Goal: Transaction & Acquisition: Subscribe to service/newsletter

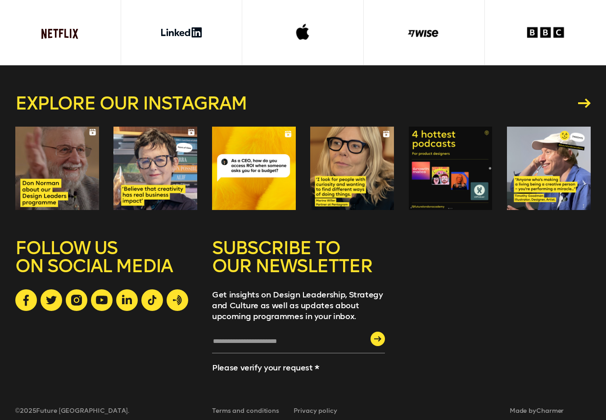
scroll to position [2391, 0]
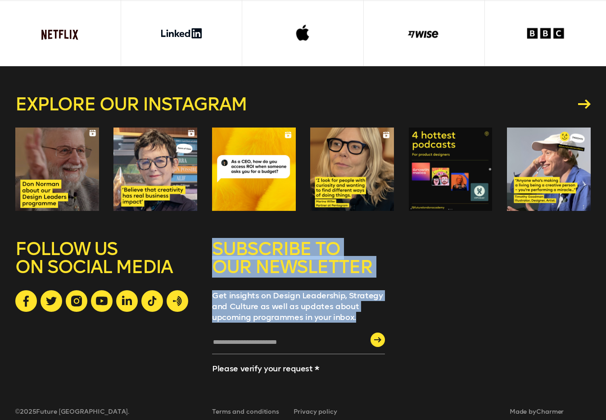
drag, startPoint x: 217, startPoint y: 240, endPoint x: 362, endPoint y: 308, distance: 160.0
click at [362, 308] on div "SUBSCRIBE TO OUR NEWSLETTER Get insights on Design Leadership, Strategy and Cul…" at bounding box center [298, 309] width 173 height 139
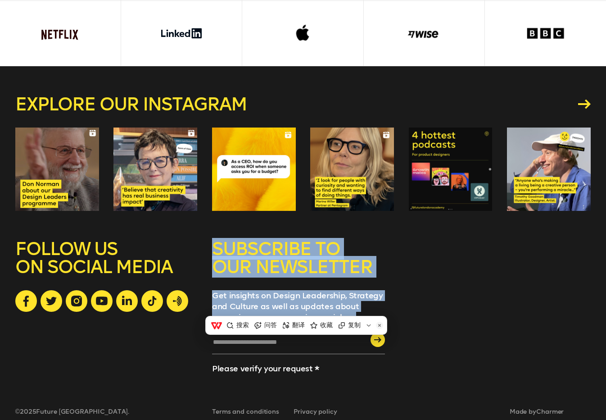
click at [344, 293] on p "Get insights on Design Leadership, Strategy and Culture as well as updates abou…" at bounding box center [298, 306] width 173 height 32
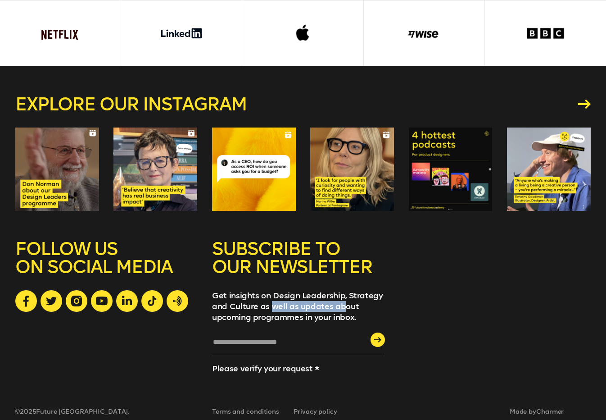
drag, startPoint x: 343, startPoint y: 292, endPoint x: 274, endPoint y: 292, distance: 69.4
click at [274, 292] on p "Get insights on Design Leadership, Strategy and Culture as well as updates abou…" at bounding box center [298, 306] width 173 height 32
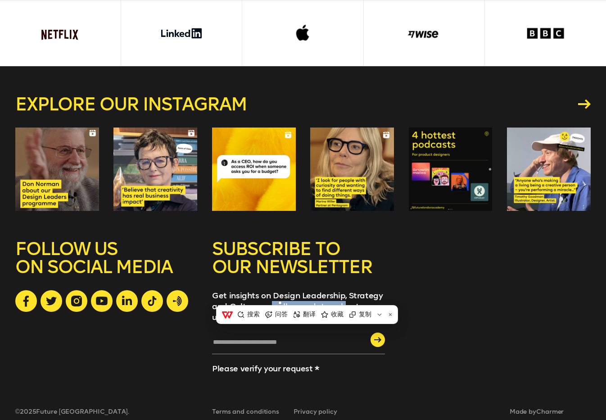
copy p "well as updates ab"
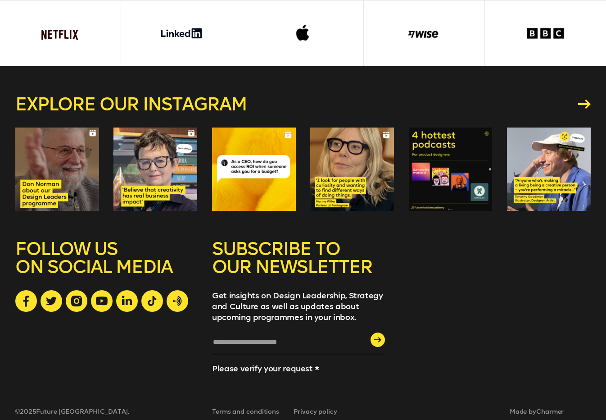
click at [303, 250] on h5 "SUBSCRIBE TO OUR NEWSLETTER" at bounding box center [298, 265] width 173 height 50
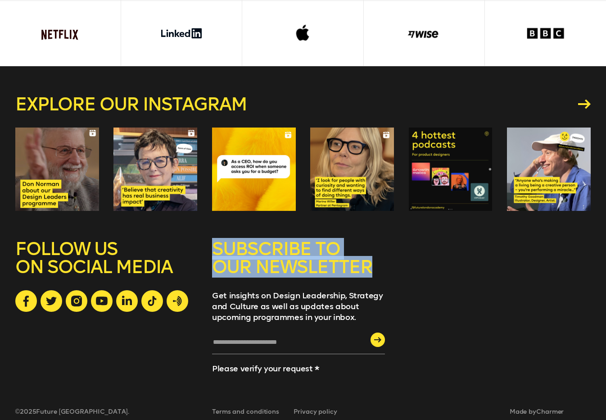
drag, startPoint x: 211, startPoint y: 239, endPoint x: 371, endPoint y: 255, distance: 161.2
click at [371, 255] on div "SUBSCRIBE TO OUR NEWSLETTER Get insights on Design Leadership, Strategy and Cul…" at bounding box center [303, 309] width 576 height 139
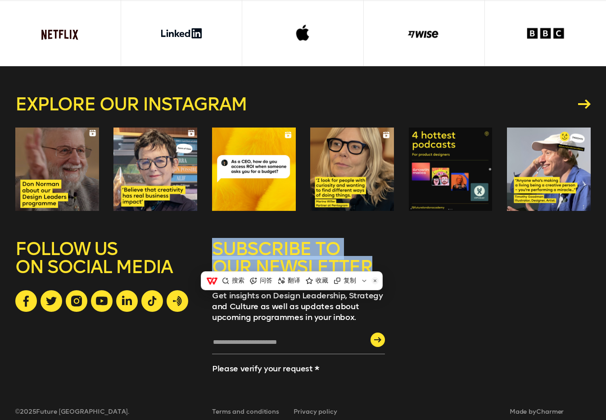
click at [357, 246] on h5 "SUBSCRIBE TO OUR NEWSLETTER" at bounding box center [298, 265] width 173 height 50
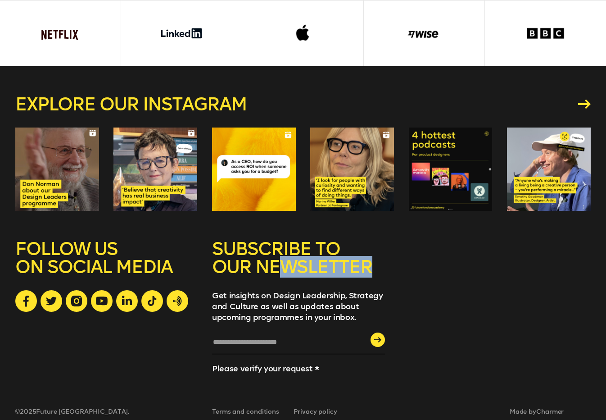
drag, startPoint x: 367, startPoint y: 257, endPoint x: 279, endPoint y: 251, distance: 88.5
click at [279, 251] on h5 "SUBSCRIBE TO OUR NEWSLETTER" at bounding box center [298, 265] width 173 height 50
click at [526, 222] on div "Explore our instagram" at bounding box center [303, 153] width 576 height 174
click at [314, 257] on h5 "SUBSCRIBE TO OUR NEWSLETTER" at bounding box center [298, 265] width 173 height 50
drag, startPoint x: 335, startPoint y: 258, endPoint x: 254, endPoint y: 254, distance: 81.6
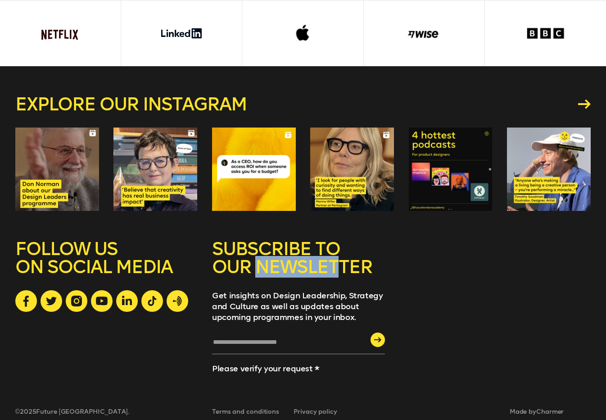
click at [254, 254] on h5 "SUBSCRIBE TO OUR NEWSLETTER" at bounding box center [298, 265] width 173 height 50
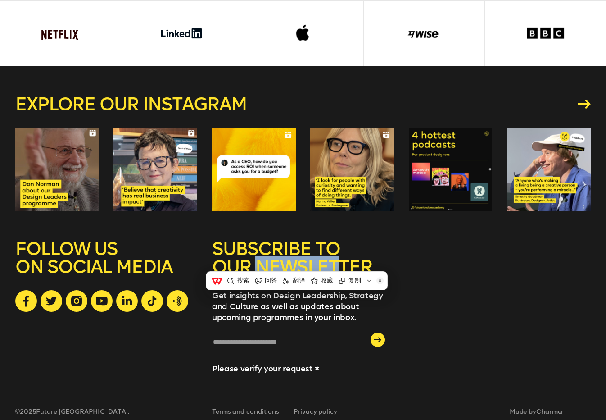
drag, startPoint x: 254, startPoint y: 254, endPoint x: 286, endPoint y: 254, distance: 32.9
click at [286, 254] on h5 "SUBSCRIBE TO OUR NEWSLETTER" at bounding box center [298, 265] width 173 height 50
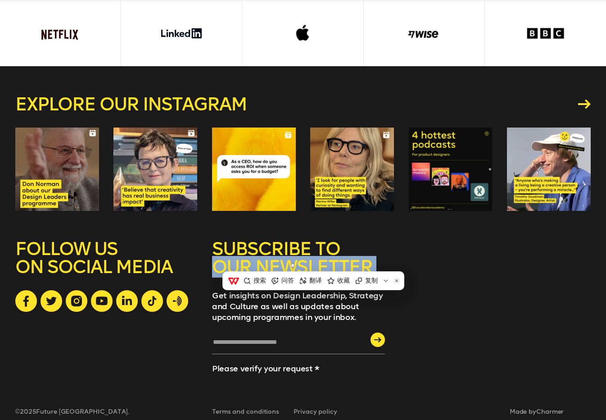
click at [286, 254] on h5 "SUBSCRIBE TO OUR NEWSLETTER" at bounding box center [298, 265] width 173 height 50
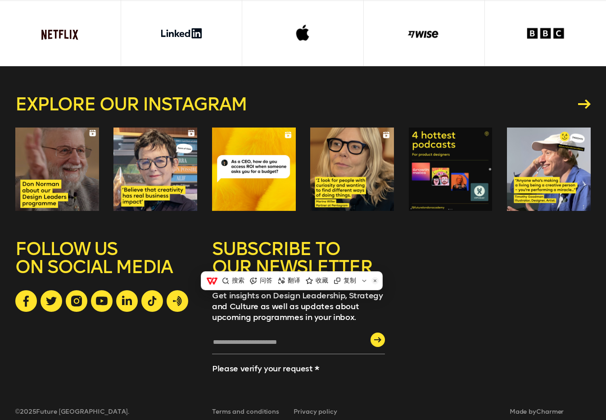
click at [468, 240] on div "SUBSCRIBE TO OUR NEWSLETTER Get insights on Design Leadership, Strategy and Cul…" at bounding box center [303, 309] width 576 height 139
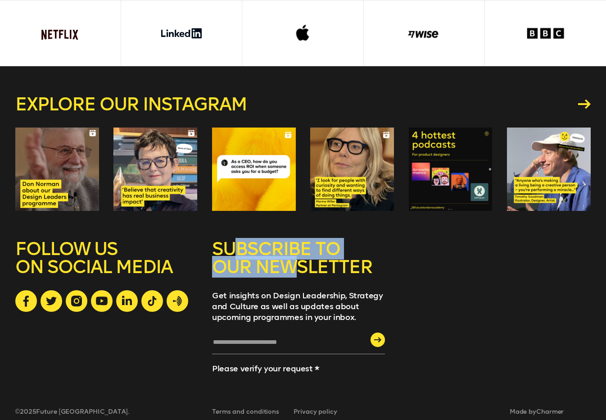
drag, startPoint x: 299, startPoint y: 248, endPoint x: 230, endPoint y: 231, distance: 71.1
click at [230, 240] on h5 "SUBSCRIBE TO OUR NEWSLETTER" at bounding box center [298, 265] width 173 height 50
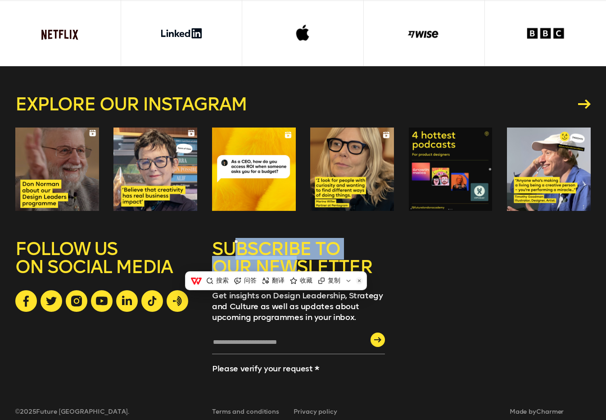
copy h5 "BSCRIBE TO OUR NEW"
click at [384, 240] on h5 "SUBSCRIBE TO OUR NEWSLETTER" at bounding box center [298, 265] width 173 height 50
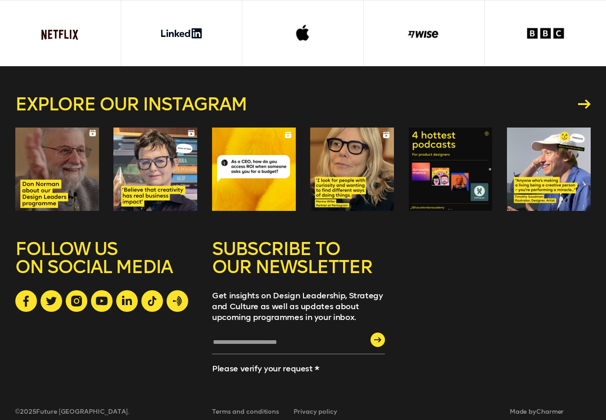
click at [560, 248] on div "SUBSCRIBE TO OUR NEWSLETTER Get insights on Design Leadership, Strategy and Cul…" at bounding box center [303, 309] width 576 height 139
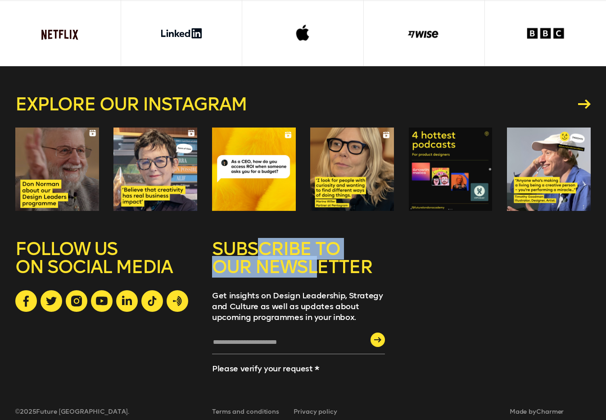
drag, startPoint x: 314, startPoint y: 247, endPoint x: 259, endPoint y: 244, distance: 55.5
click at [259, 244] on h5 "SUBSCRIBE TO OUR NEWSLETTER" at bounding box center [298, 265] width 173 height 50
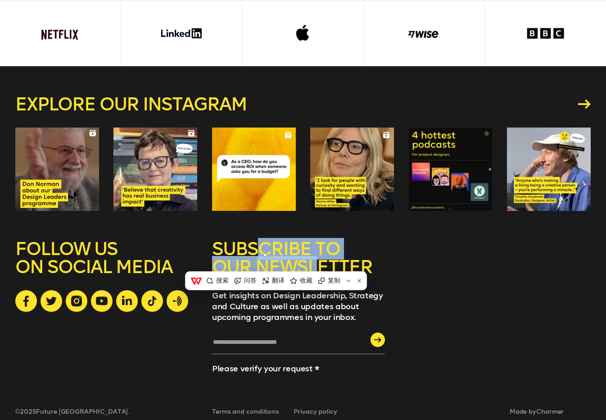
drag, startPoint x: 259, startPoint y: 244, endPoint x: 250, endPoint y: 245, distance: 8.6
click at [249, 245] on h5 "SUBSCRIBE TO OUR NEWSLETTER" at bounding box center [298, 265] width 173 height 50
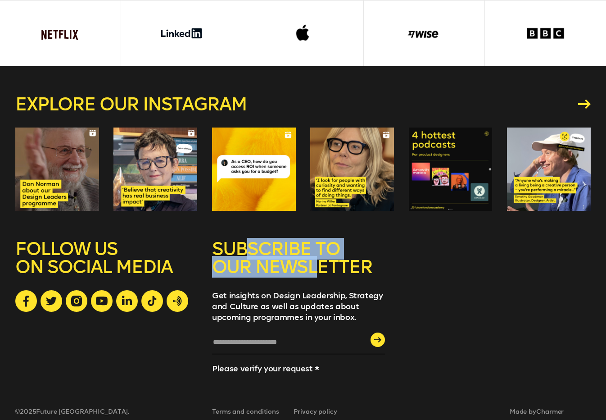
drag, startPoint x: 253, startPoint y: 245, endPoint x: 319, endPoint y: 268, distance: 70.4
click at [318, 269] on h5 "SUBSCRIBE TO OUR NEWSLETTER" at bounding box center [298, 265] width 173 height 50
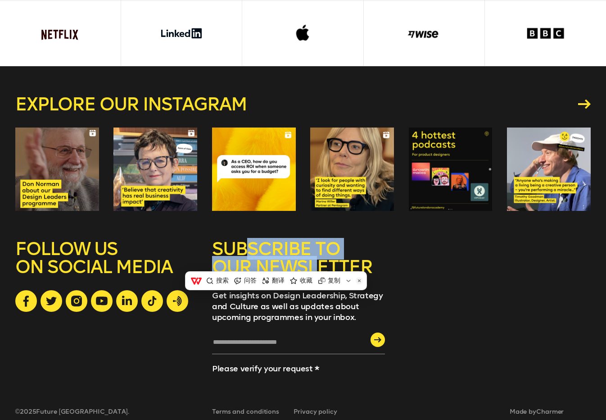
copy h5 "SCRIBE TO OUR NEWSL"
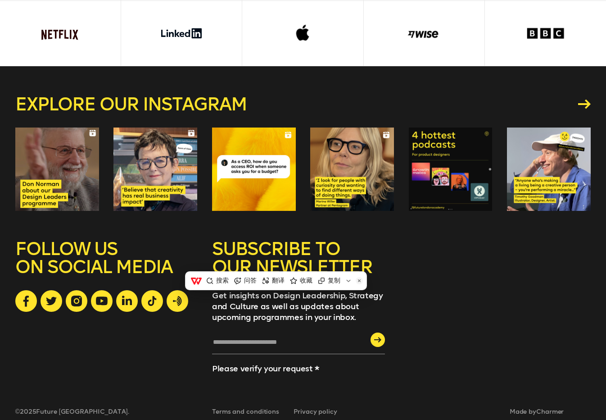
click at [358, 259] on h5 "SUBSCRIBE TO OUR NEWSLETTER" at bounding box center [298, 265] width 173 height 50
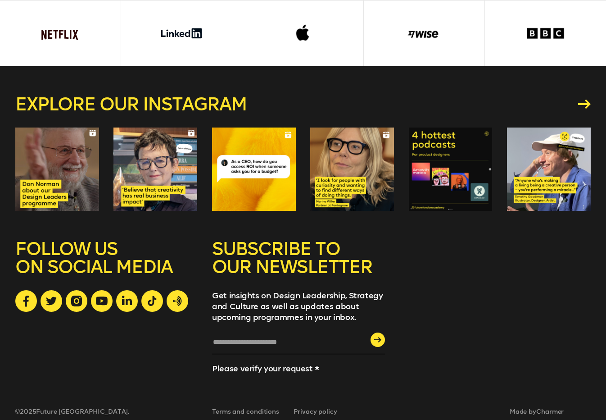
click at [224, 243] on h5 "SUBSCRIBE TO OUR NEWSLETTER" at bounding box center [298, 265] width 173 height 50
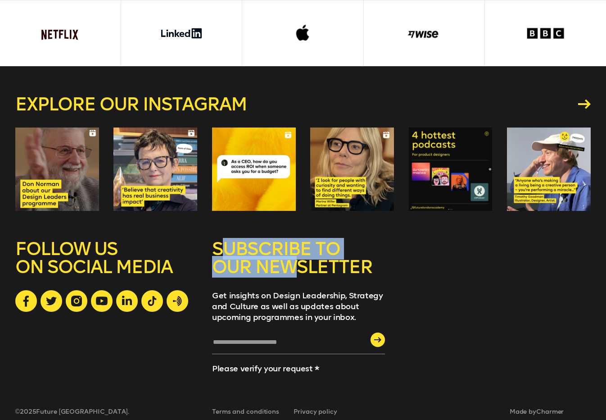
drag, startPoint x: 224, startPoint y: 243, endPoint x: 291, endPoint y: 264, distance: 70.1
click at [291, 264] on h5 "SUBSCRIBE TO OUR NEWSLETTER" at bounding box center [298, 265] width 173 height 50
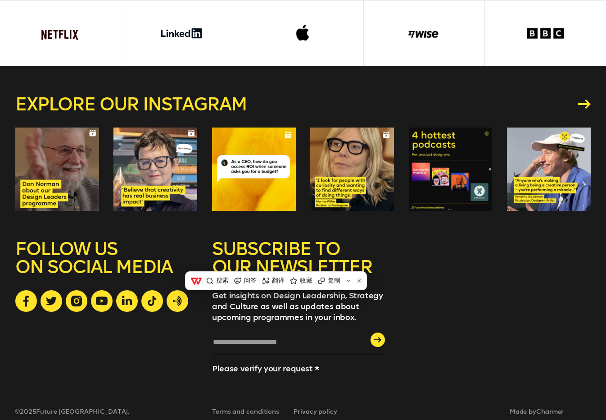
click at [491, 268] on div "SUBSCRIBE TO OUR NEWSLETTER Get insights on Design Leadership, Strategy and Cul…" at bounding box center [303, 309] width 576 height 139
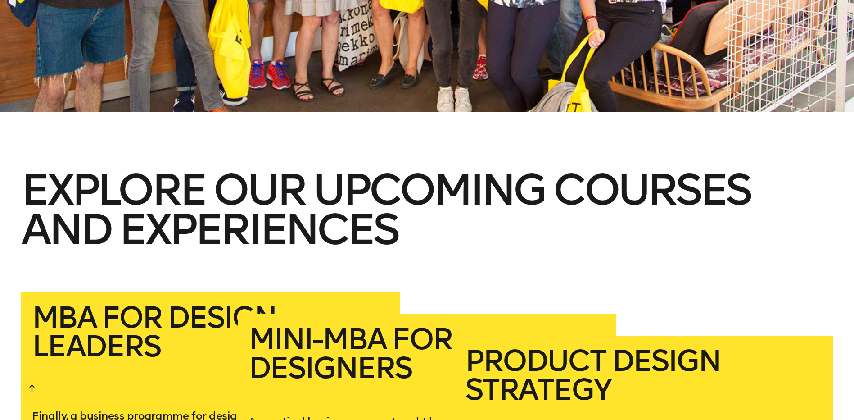
scroll to position [1584, 0]
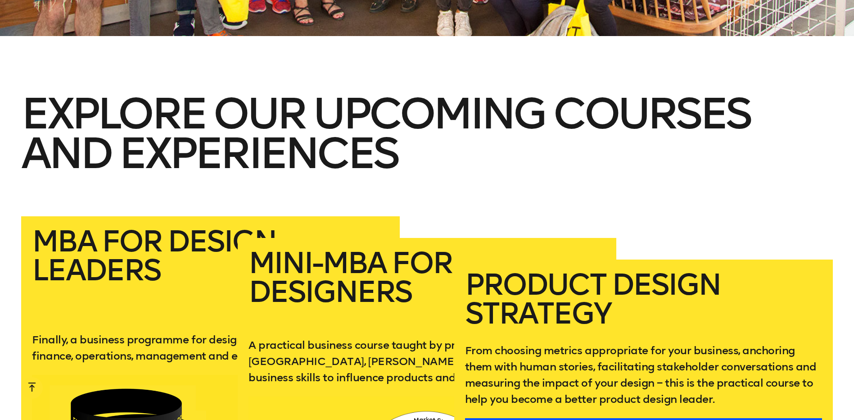
click at [316, 160] on h2 "Explore our upcoming courses and experiences" at bounding box center [427, 155] width 812 height 123
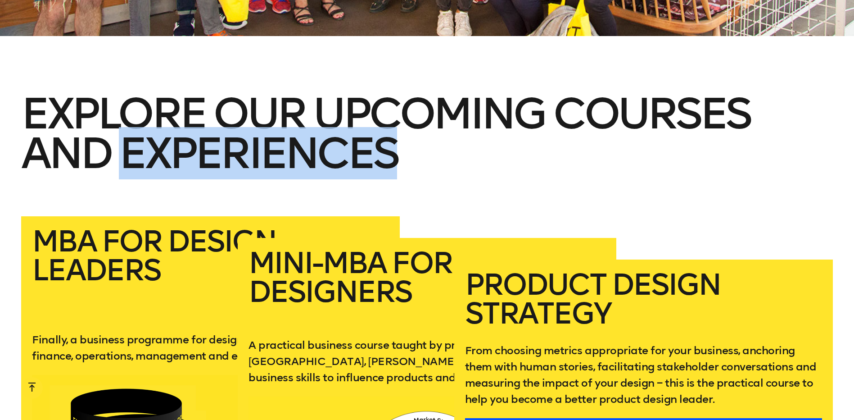
click at [316, 160] on h2 "Explore our upcoming courses and experiences" at bounding box center [427, 155] width 812 height 123
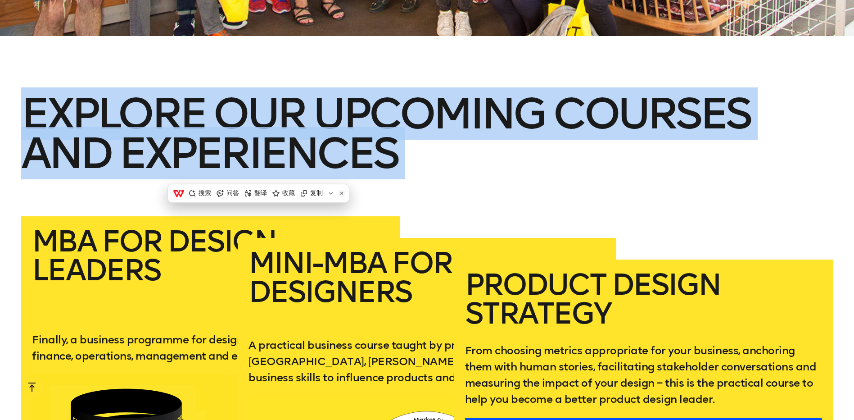
click at [316, 160] on h2 "Explore our upcoming courses and experiences" at bounding box center [427, 155] width 812 height 123
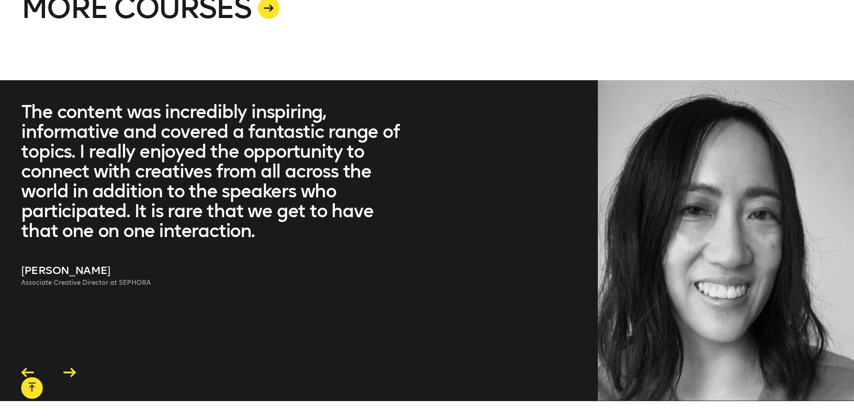
scroll to position [2530, 0]
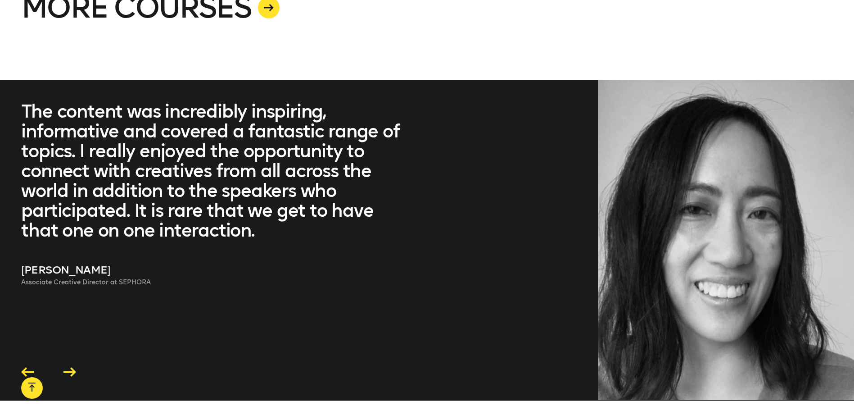
click at [126, 191] on blockquote "The content was incredibly inspiring, informative and covered a fantastic range…" at bounding box center [213, 170] width 385 height 139
click at [95, 180] on blockquote "The content was incredibly inspiring, informative and covered a fantastic range…" at bounding box center [213, 170] width 385 height 139
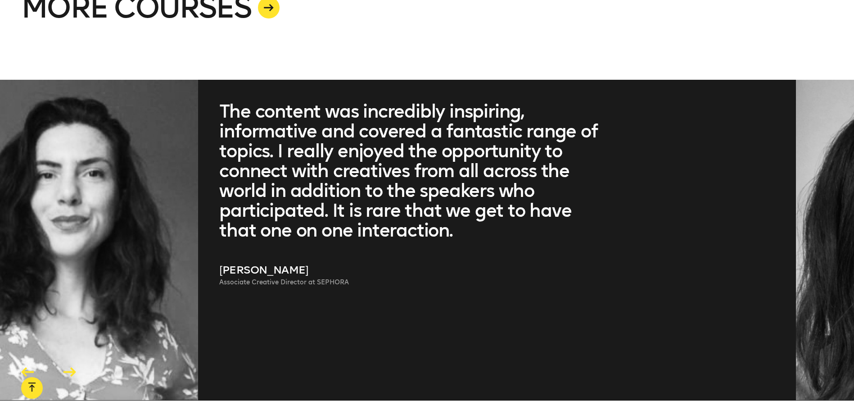
drag, startPoint x: 25, startPoint y: 109, endPoint x: 599, endPoint y: 194, distance: 579.6
click at [566, 197] on blockquote "The content was incredibly inspiring, informative and covered a fantastic range…" at bounding box center [411, 170] width 385 height 139
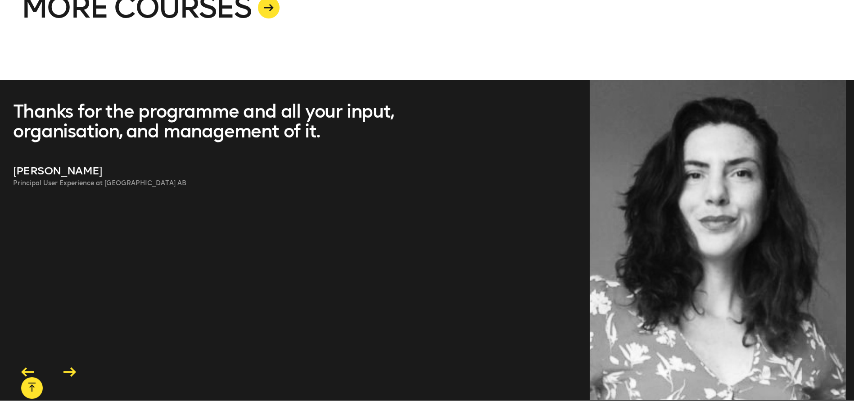
drag, startPoint x: 357, startPoint y: 139, endPoint x: -198, endPoint y: 177, distance: 556.6
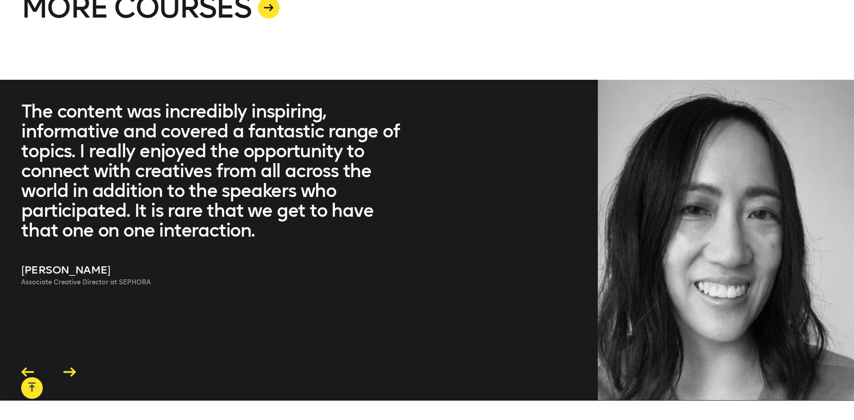
click at [142, 223] on blockquote "The content was incredibly inspiring, informative and covered a fantastic range…" at bounding box center [213, 170] width 385 height 139
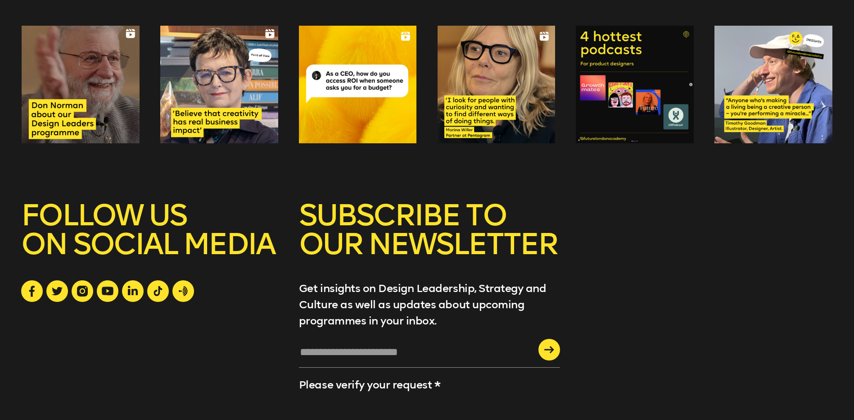
scroll to position [3554, 0]
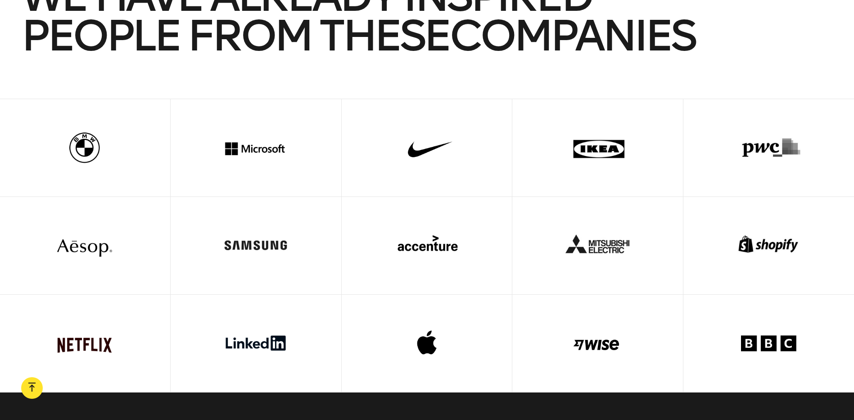
drag, startPoint x: 603, startPoint y: 244, endPoint x: 594, endPoint y: 151, distance: 93.6
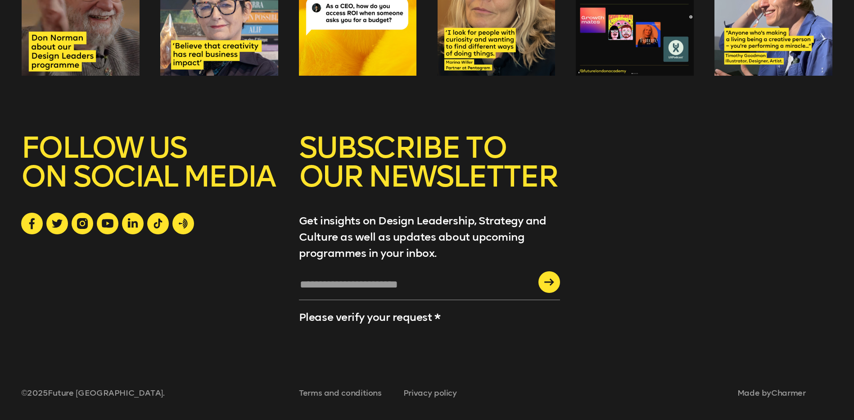
click at [116, 171] on h5 "FOLLOW US ON SOCIAL MEDIA" at bounding box center [149, 172] width 256 height 79
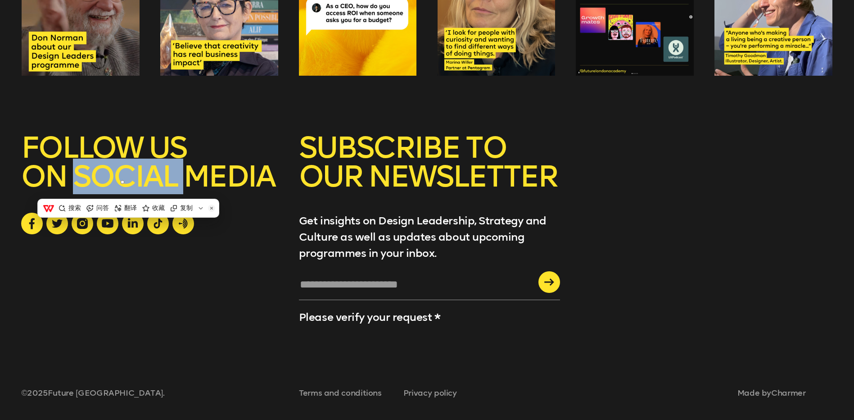
copy h5 "SOCIAL"
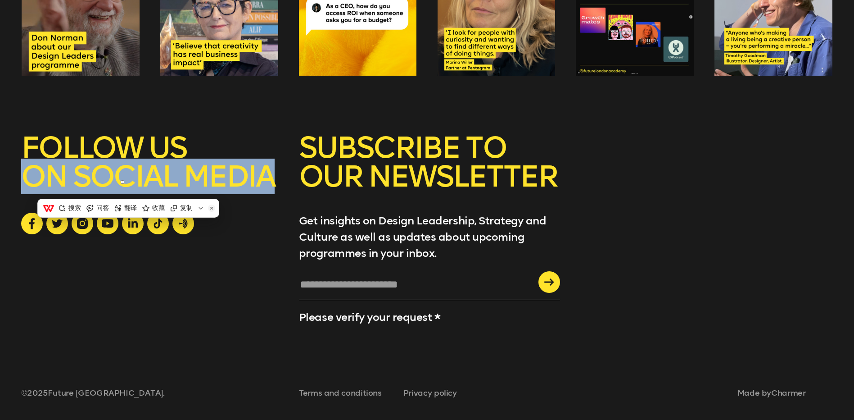
click at [116, 171] on h5 "FOLLOW US ON SOCIAL MEDIA" at bounding box center [149, 172] width 256 height 79
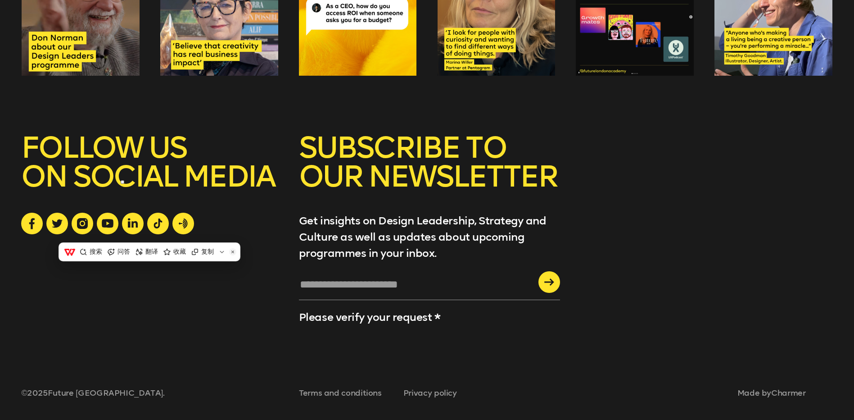
drag, startPoint x: 116, startPoint y: 171, endPoint x: 63, endPoint y: 150, distance: 57.2
click at [63, 150] on h5 "FOLLOW US ON SOCIAL MEDIA" at bounding box center [149, 172] width 256 height 79
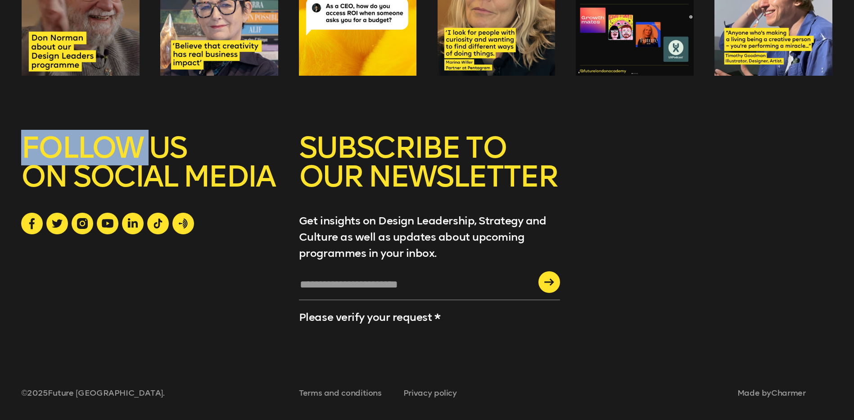
click at [63, 150] on h5 "FOLLOW US ON SOCIAL MEDIA" at bounding box center [149, 172] width 256 height 79
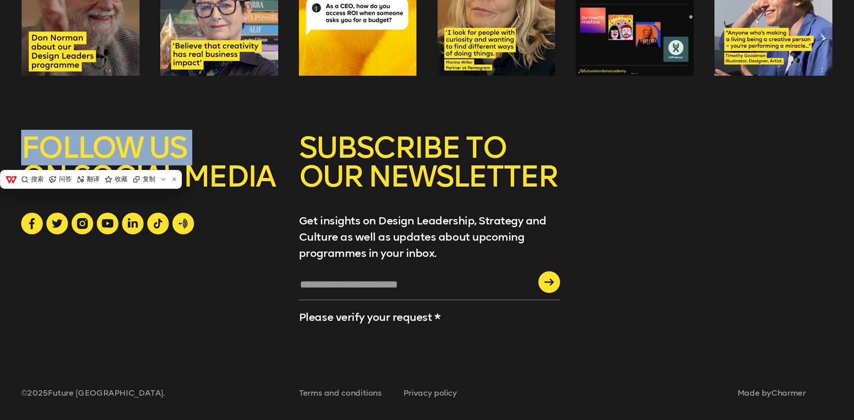
click at [63, 150] on h5 "FOLLOW US ON SOCIAL MEDIA" at bounding box center [149, 172] width 256 height 79
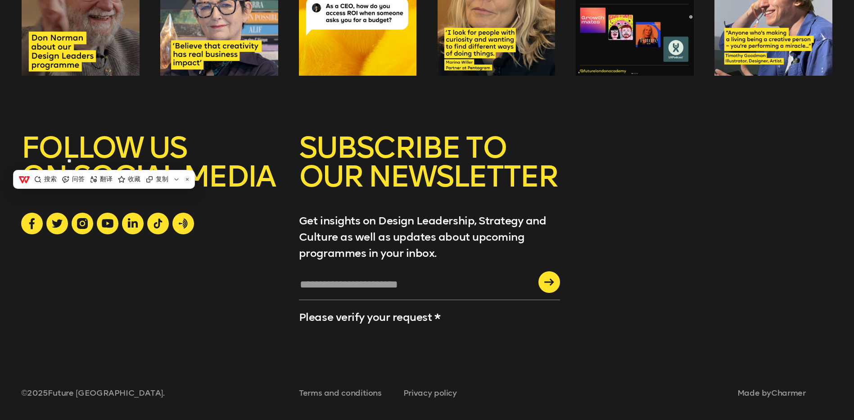
click at [391, 149] on h5 "SUBSCRIBE TO OUR NEWSLETTER" at bounding box center [429, 172] width 261 height 79
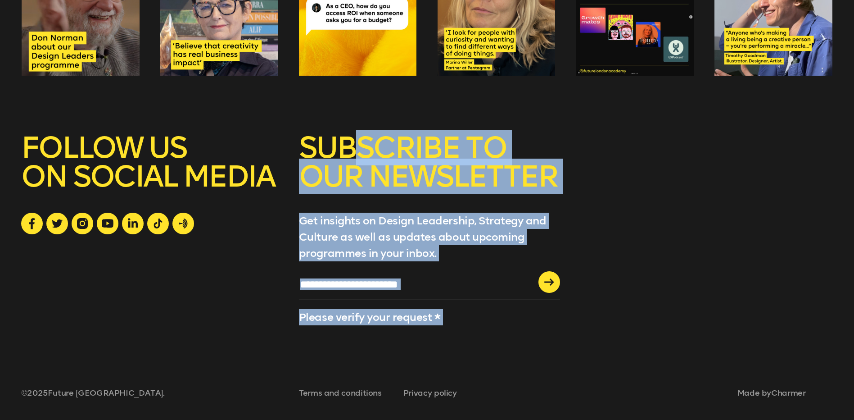
drag, startPoint x: 21, startPoint y: 148, endPoint x: 359, endPoint y: 152, distance: 338.7
click at [359, 152] on div "Explore our instagram SUBSCRIBE TO OUR NEWSLETTER Get insights on Design Leader…" at bounding box center [427, 135] width 854 height 570
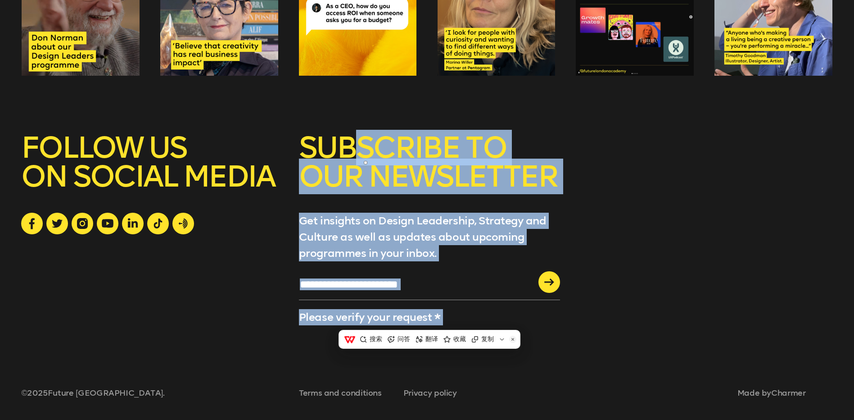
drag, startPoint x: 359, startPoint y: 152, endPoint x: 345, endPoint y: 160, distance: 16.1
click at [345, 160] on h5 "SUBSCRIBE TO OUR NEWSLETTER" at bounding box center [429, 172] width 261 height 79
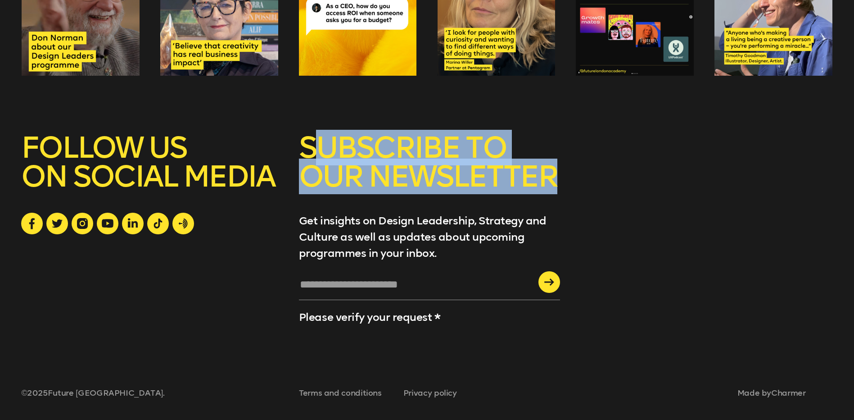
drag, startPoint x: 550, startPoint y: 177, endPoint x: 325, endPoint y: 136, distance: 227.9
click at [325, 136] on h5 "SUBSCRIBE TO OUR NEWSLETTER" at bounding box center [429, 172] width 261 height 79
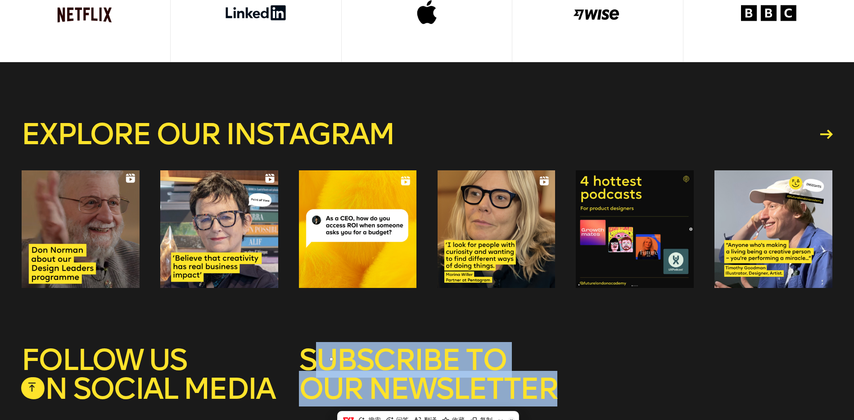
scroll to position [3329, 0]
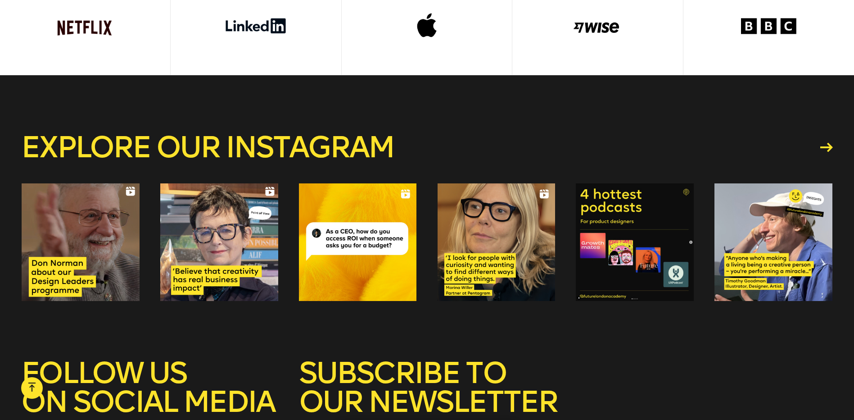
click at [499, 132] on div "Explore our instagram" at bounding box center [427, 217] width 812 height 284
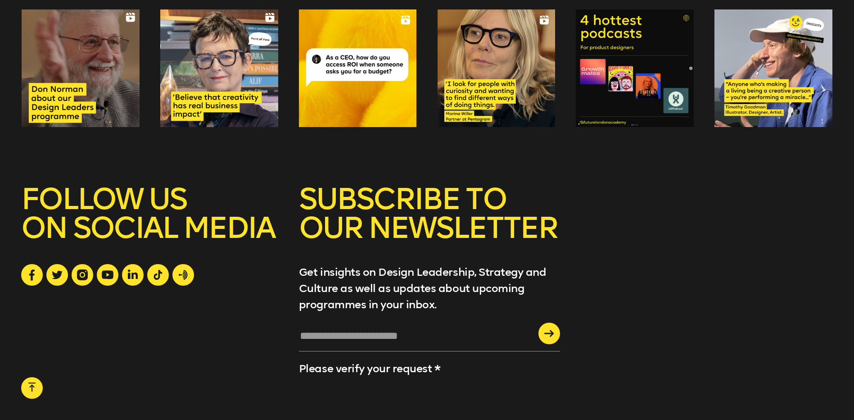
scroll to position [3509, 0]
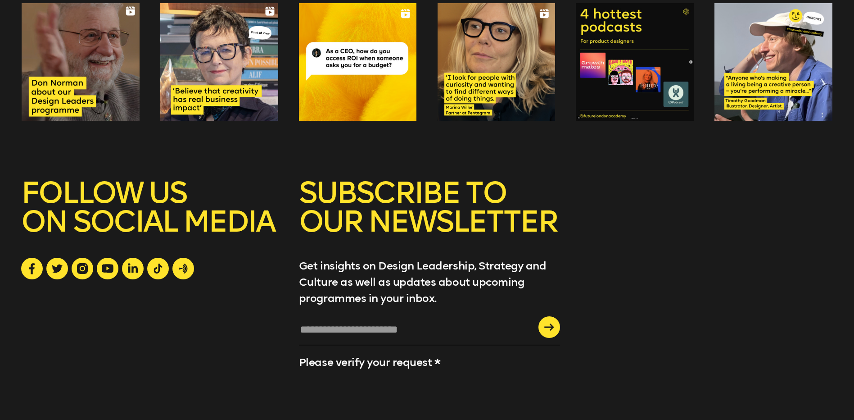
click at [630, 246] on div "SUBSCRIBE TO OUR NEWSLETTER Get insights on Design Leadership, Strategy and Cul…" at bounding box center [427, 276] width 812 height 196
click at [424, 219] on h5 "SUBSCRIBE TO OUR NEWSLETTER" at bounding box center [429, 217] width 261 height 79
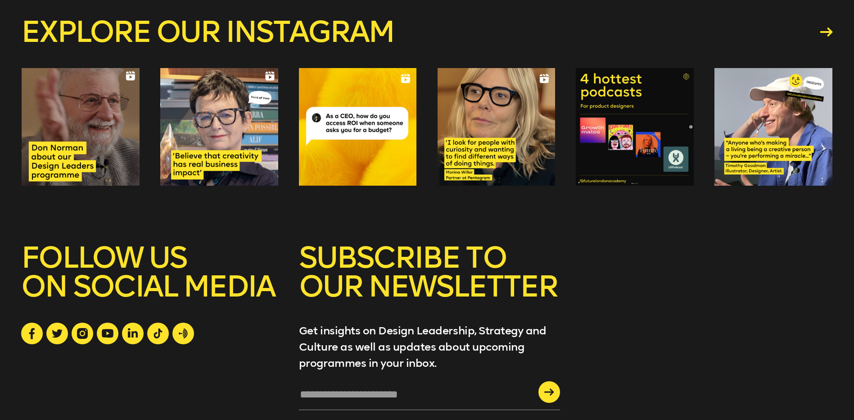
scroll to position [3603, 0]
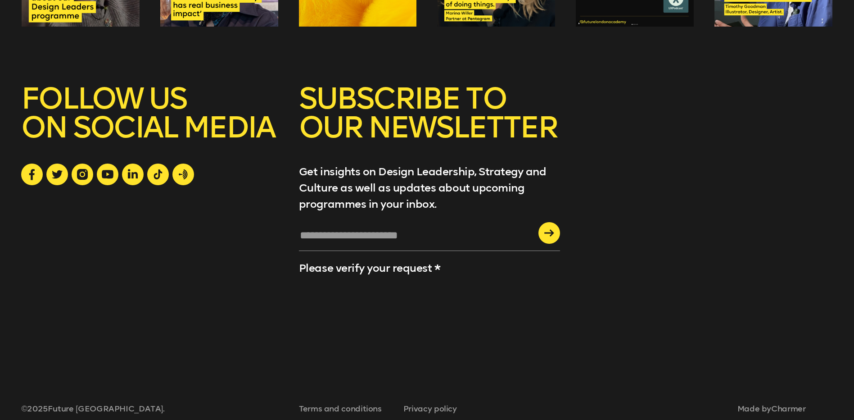
click at [387, 110] on h5 "SUBSCRIBE TO OUR NEWSLETTER" at bounding box center [429, 123] width 261 height 79
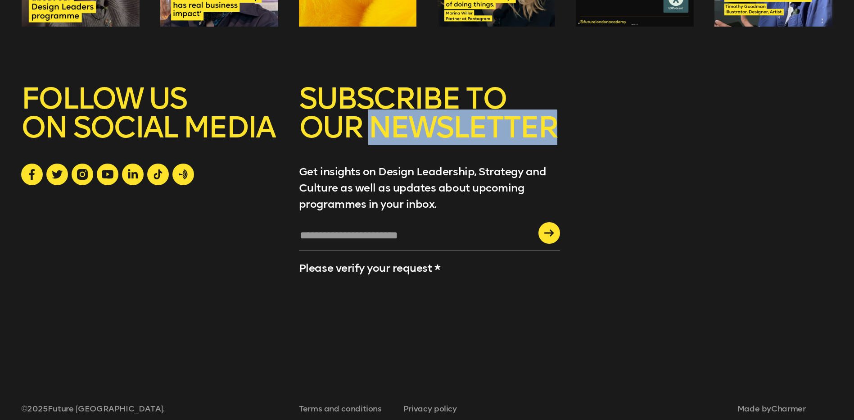
click at [387, 110] on h5 "SUBSCRIBE TO OUR NEWSLETTER" at bounding box center [429, 123] width 261 height 79
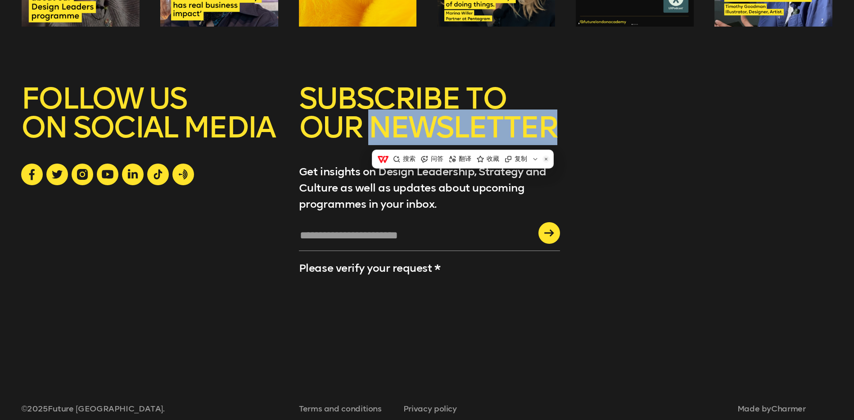
click at [387, 110] on h5 "SUBSCRIBE TO OUR NEWSLETTER" at bounding box center [429, 123] width 261 height 79
copy h5 "OUR NEWSLETTER"
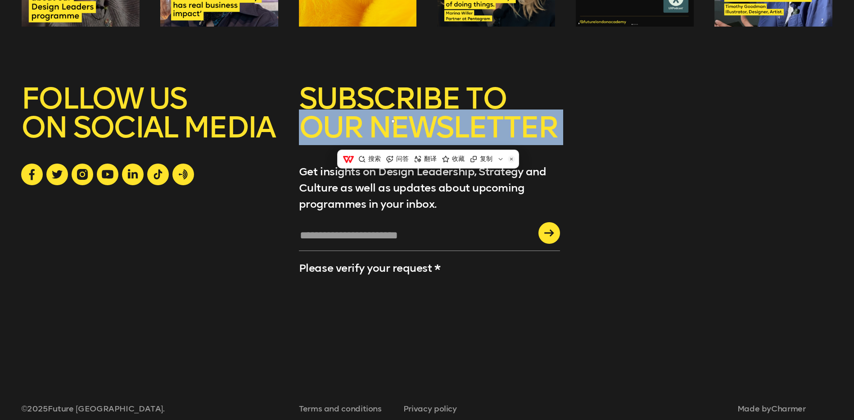
click at [646, 133] on div "SUBSCRIBE TO OUR NEWSLETTER Get insights on Design Leadership, Strategy and Cul…" at bounding box center [427, 214] width 812 height 261
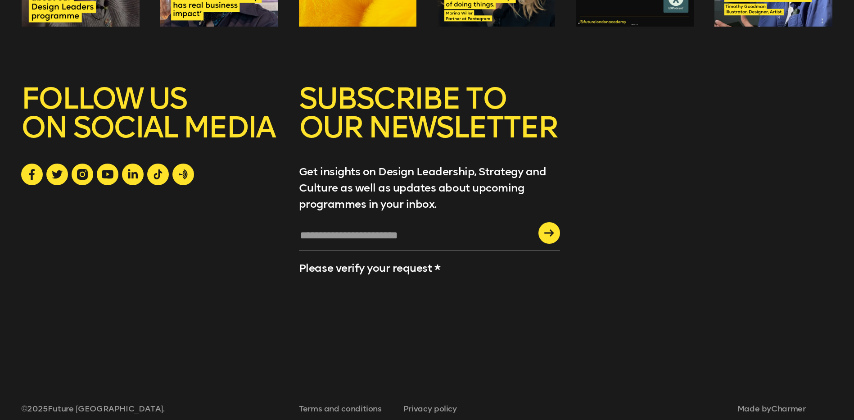
click at [450, 186] on p "Get insights on Design Leadership, Strategy and Culture as well as updates abou…" at bounding box center [429, 187] width 261 height 49
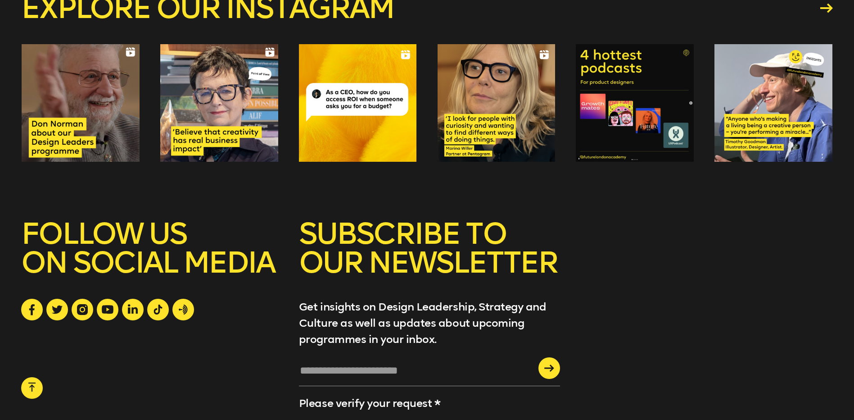
scroll to position [3288, 0]
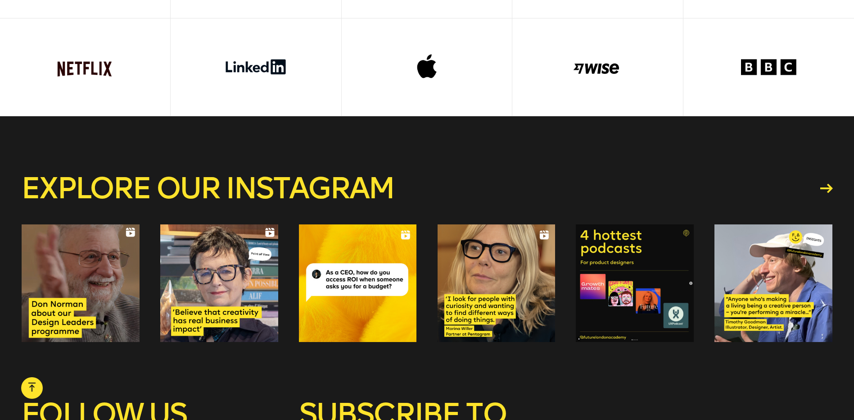
drag, startPoint x: 540, startPoint y: 183, endPoint x: 545, endPoint y: 104, distance: 78.5
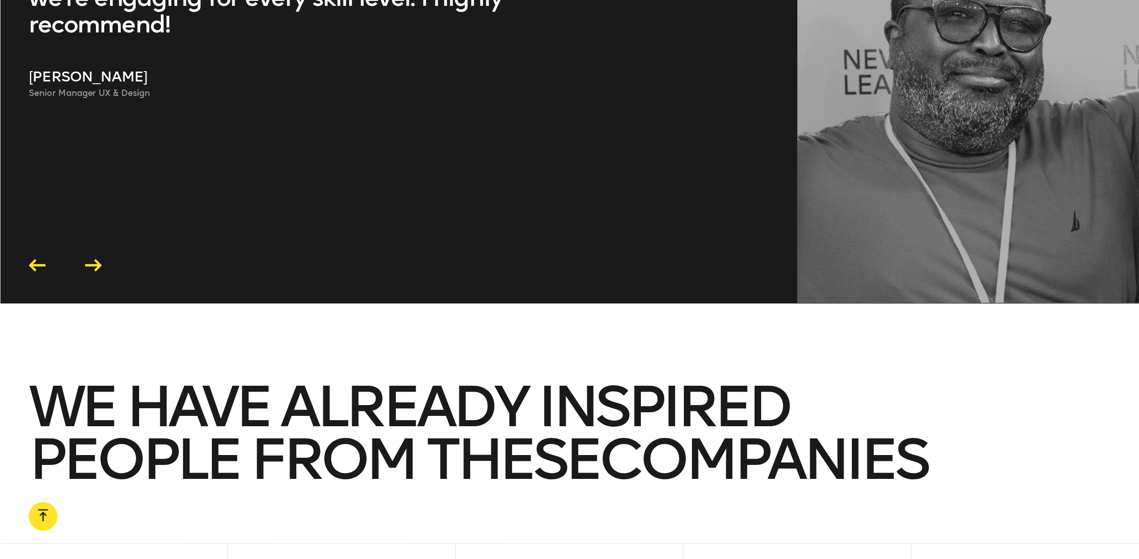
scroll to position [2522, 0]
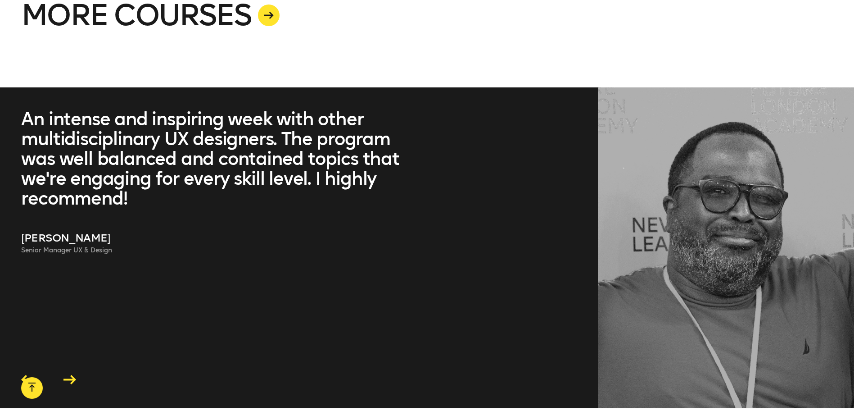
click at [314, 164] on blockquote "An intense and inspiring week with other multidisciplinary UX designers. The pr…" at bounding box center [213, 158] width 385 height 99
click at [227, 168] on blockquote "An intense and inspiring week with other multidisciplinary UX designers. The pr…" at bounding box center [213, 158] width 385 height 99
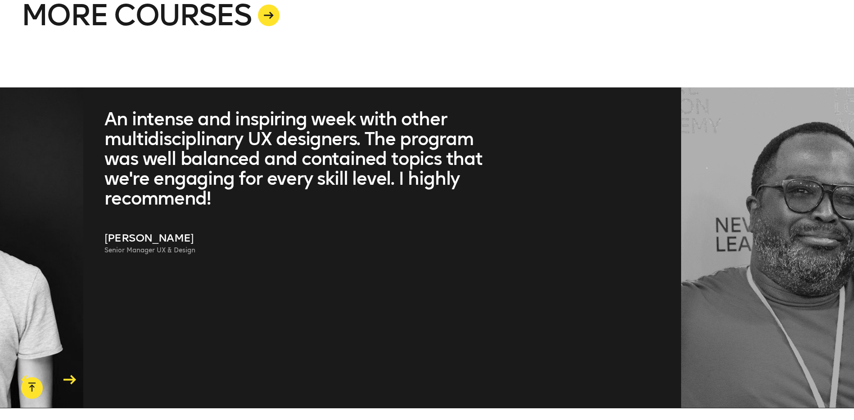
drag, startPoint x: 67, startPoint y: 138, endPoint x: 150, endPoint y: 163, distance: 87.1
click at [150, 163] on blockquote "An intense and inspiring week with other multidisciplinary UX designers. The pr…" at bounding box center [296, 158] width 385 height 99
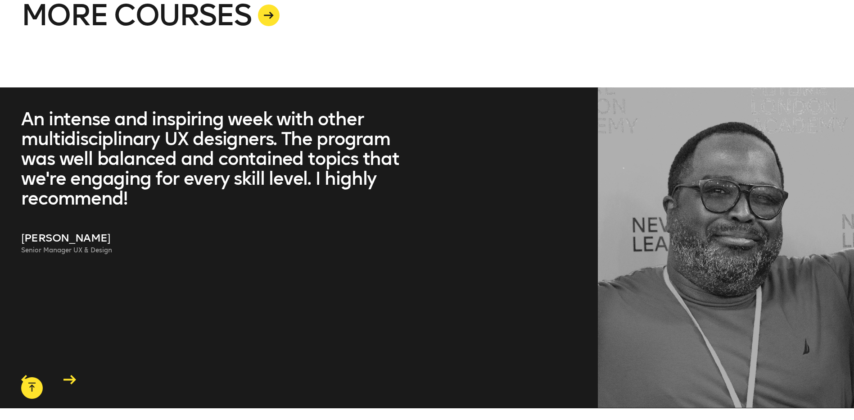
click at [79, 239] on p "Damion Bailey" at bounding box center [213, 238] width 385 height 16
click at [130, 177] on blockquote "An intense and inspiring week with other multidisciplinary UX designers. The pr…" at bounding box center [213, 158] width 385 height 99
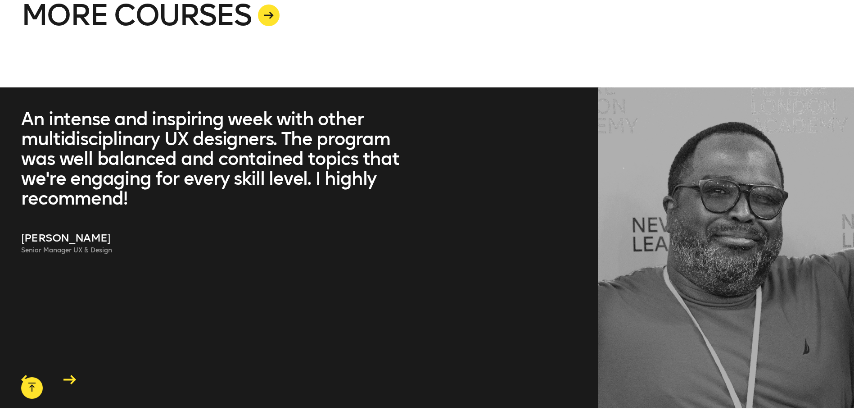
click at [130, 177] on blockquote "An intense and inspiring week with other multidisciplinary UX designers. The pr…" at bounding box center [213, 158] width 385 height 99
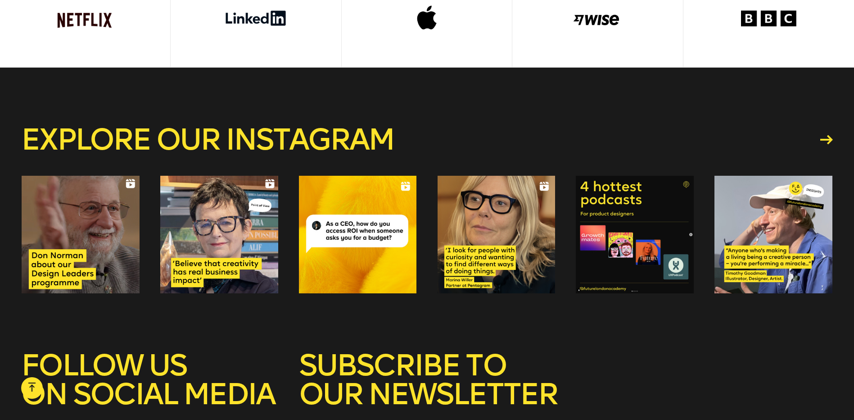
scroll to position [3352, 0]
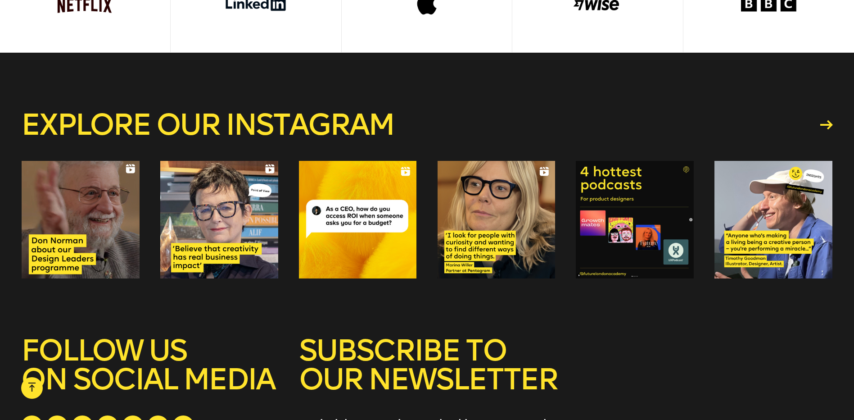
click at [572, 106] on div "Explore our instagram" at bounding box center [427, 195] width 812 height 284
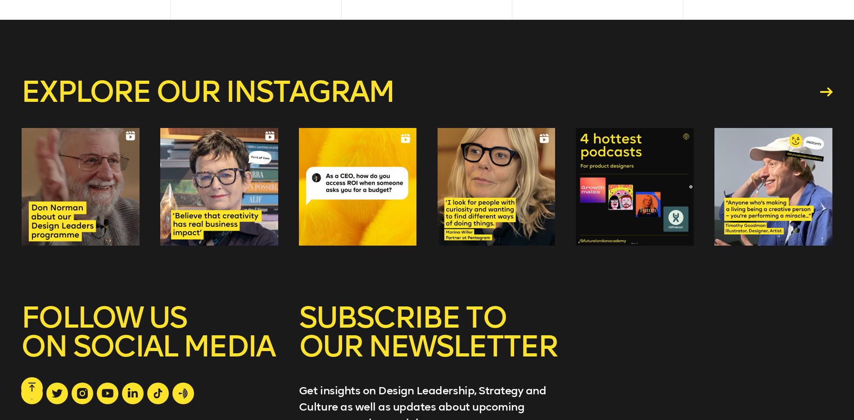
scroll to position [3397, 0]
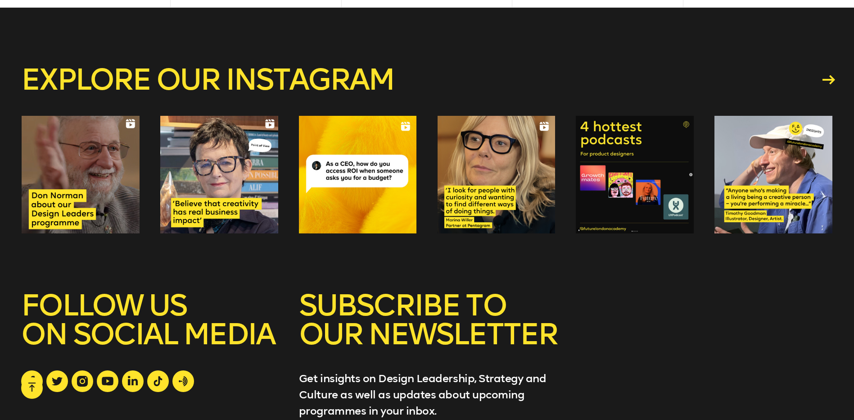
click at [833, 79] on icon at bounding box center [829, 79] width 13 height 9
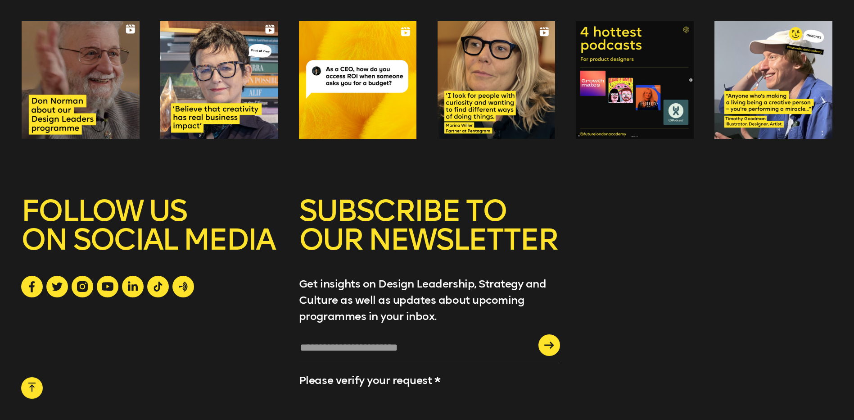
scroll to position [3442, 0]
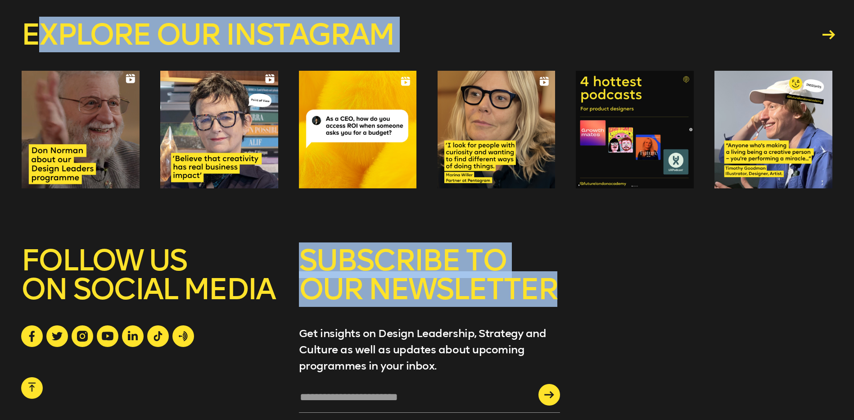
drag, startPoint x: 552, startPoint y: 293, endPoint x: 40, endPoint y: 42, distance: 570.1
click at [40, 42] on div "Explore our instagram SUBSCRIBE TO OUR NEWSLETTER Get insights on Design Leader…" at bounding box center [427, 280] width 854 height 635
copy div "xplore our instagram SUBSCRIBE TO OUR NEWSLETTER"
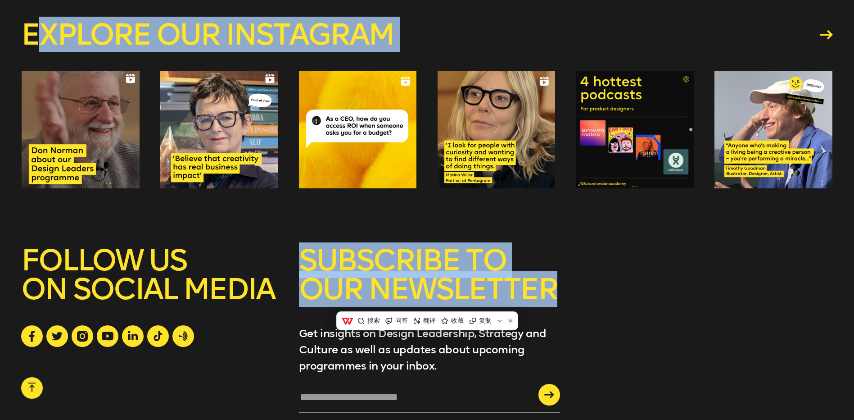
click at [737, 274] on div "SUBSCRIBE TO OUR NEWSLETTER Get insights on Design Leadership, Strategy and Cul…" at bounding box center [427, 376] width 812 height 261
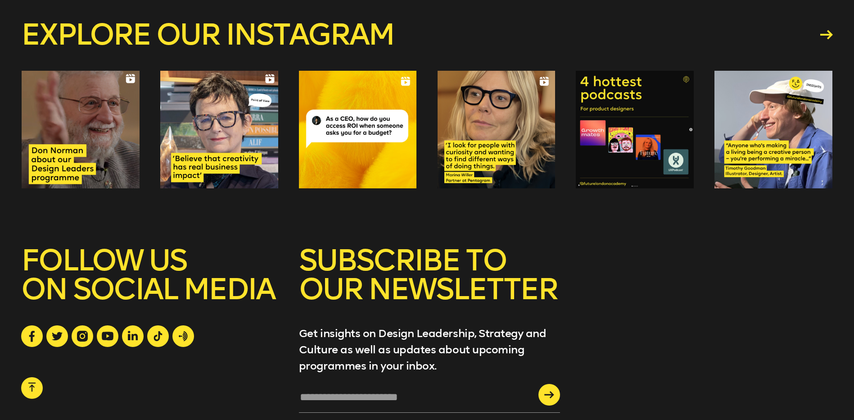
drag, startPoint x: 732, startPoint y: 242, endPoint x: 736, endPoint y: 236, distance: 7.9
click at [732, 242] on div "Explore our instagram" at bounding box center [427, 105] width 812 height 284
click at [468, 157] on div at bounding box center [497, 130] width 118 height 118
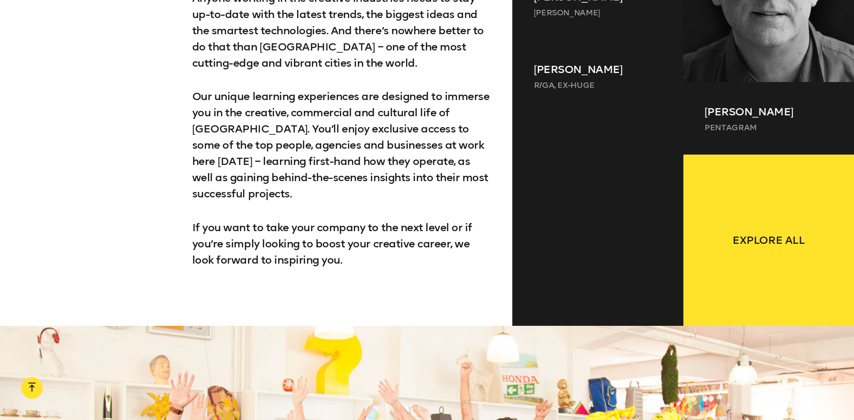
scroll to position [0, 0]
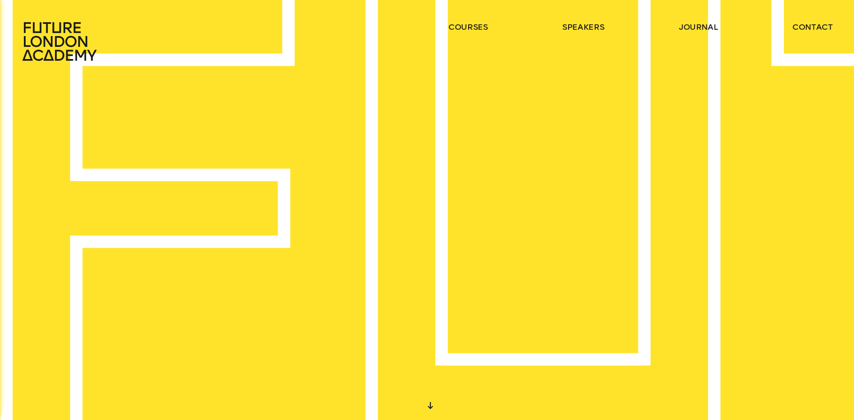
drag, startPoint x: 602, startPoint y: 254, endPoint x: 611, endPoint y: 25, distance: 229.0
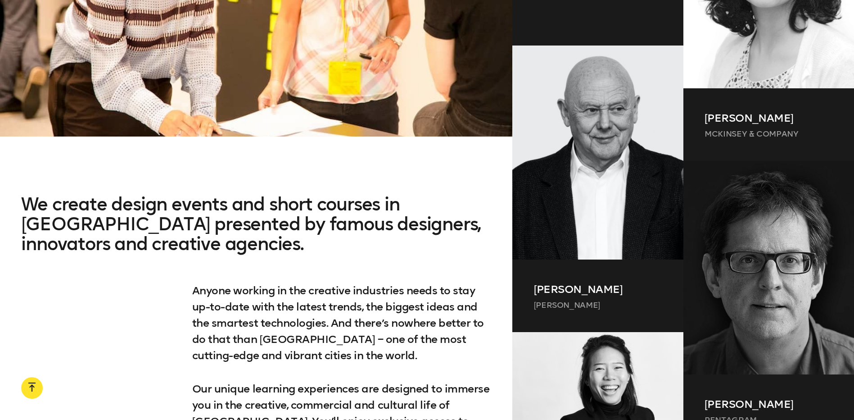
scroll to position [721, 0]
